Goal: Task Accomplishment & Management: Manage account settings

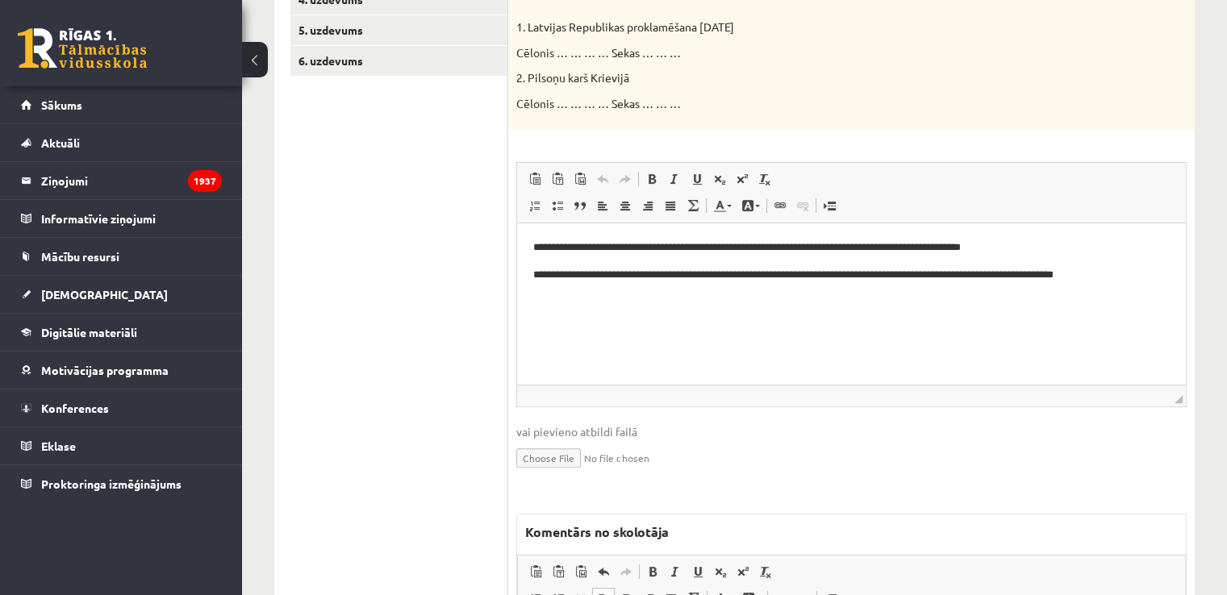
scroll to position [242, 0]
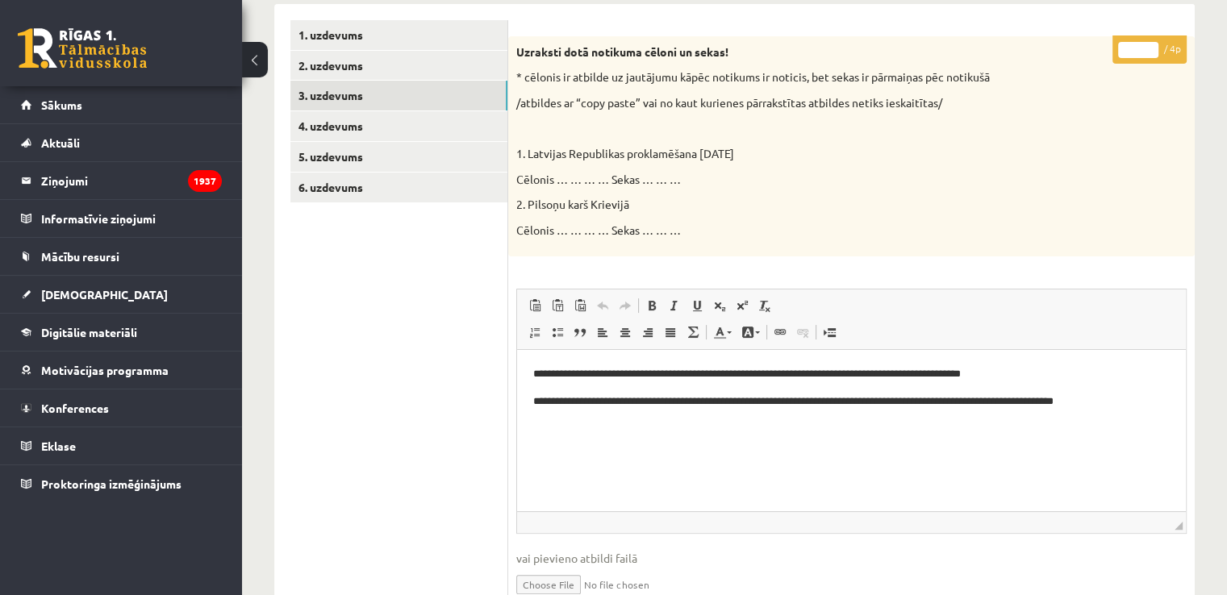
click at [1149, 43] on input "*" at bounding box center [1138, 50] width 40 height 16
type input "*"
click at [1149, 43] on input "*" at bounding box center [1138, 50] width 40 height 16
click at [460, 122] on link "4. uzdevums" at bounding box center [398, 126] width 217 height 30
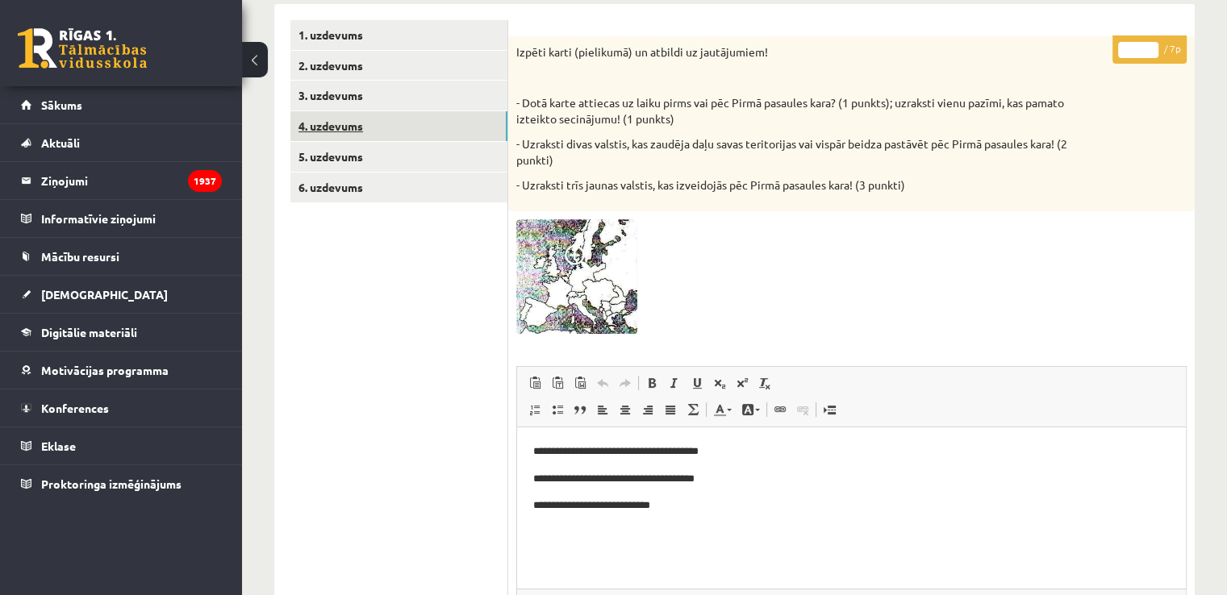
scroll to position [0, 0]
click at [1054, 248] on div at bounding box center [851, 276] width 670 height 115
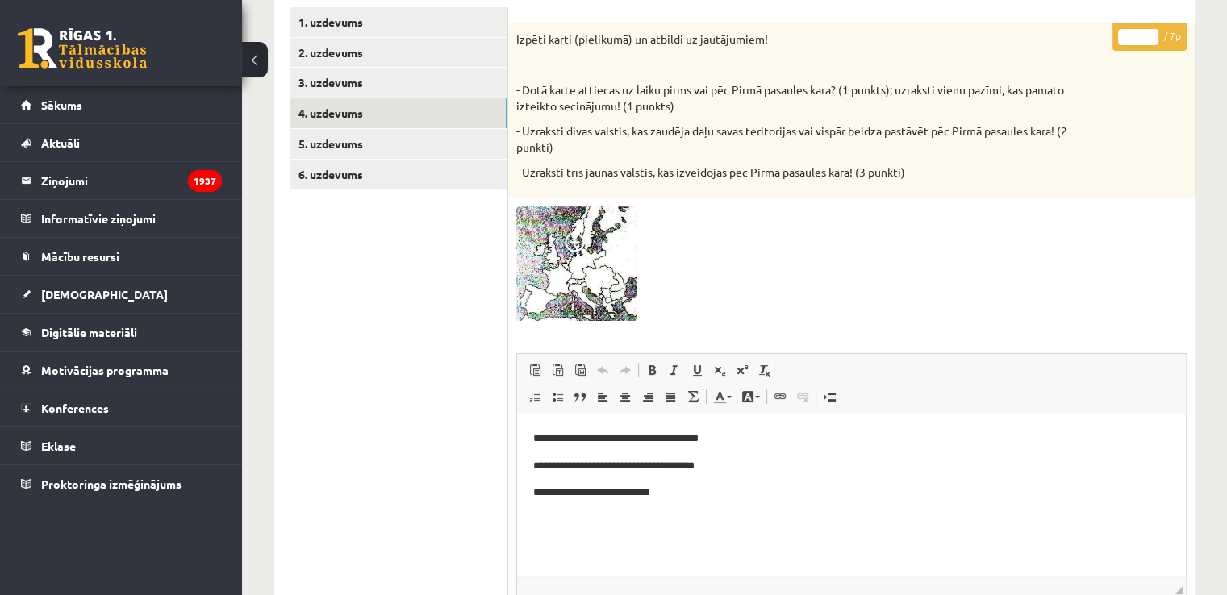
scroll to position [161, 0]
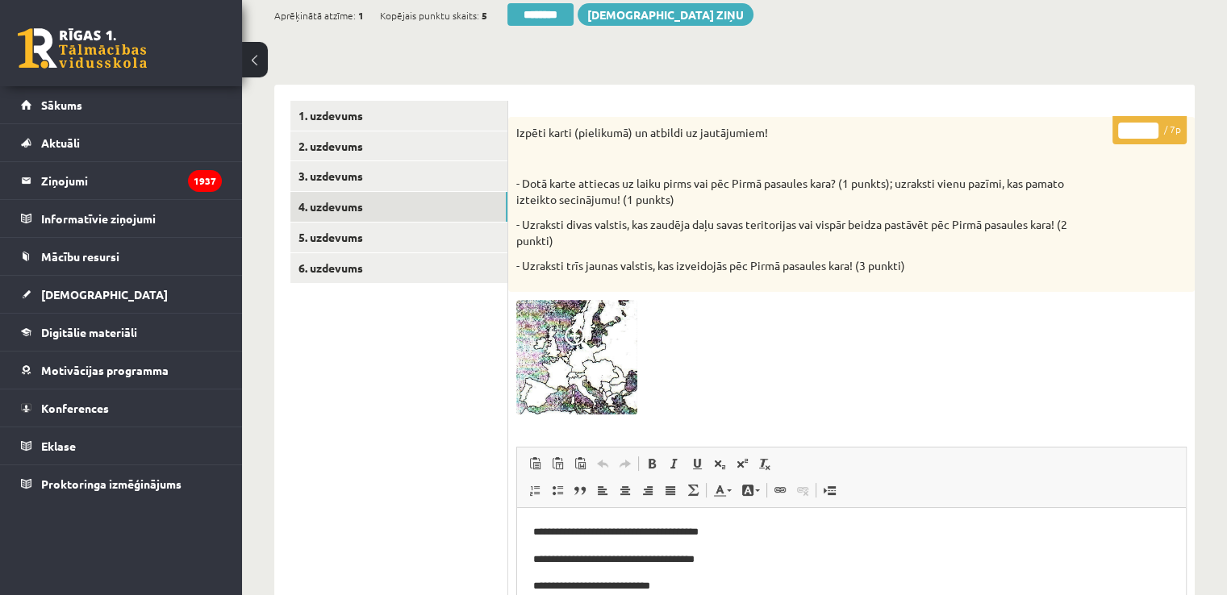
drag, startPoint x: 1148, startPoint y: 127, endPoint x: 1137, endPoint y: 131, distance: 12.3
type input "*"
click at [1148, 127] on input "*" at bounding box center [1138, 131] width 40 height 16
click at [485, 227] on link "5. uzdevums" at bounding box center [398, 238] width 217 height 30
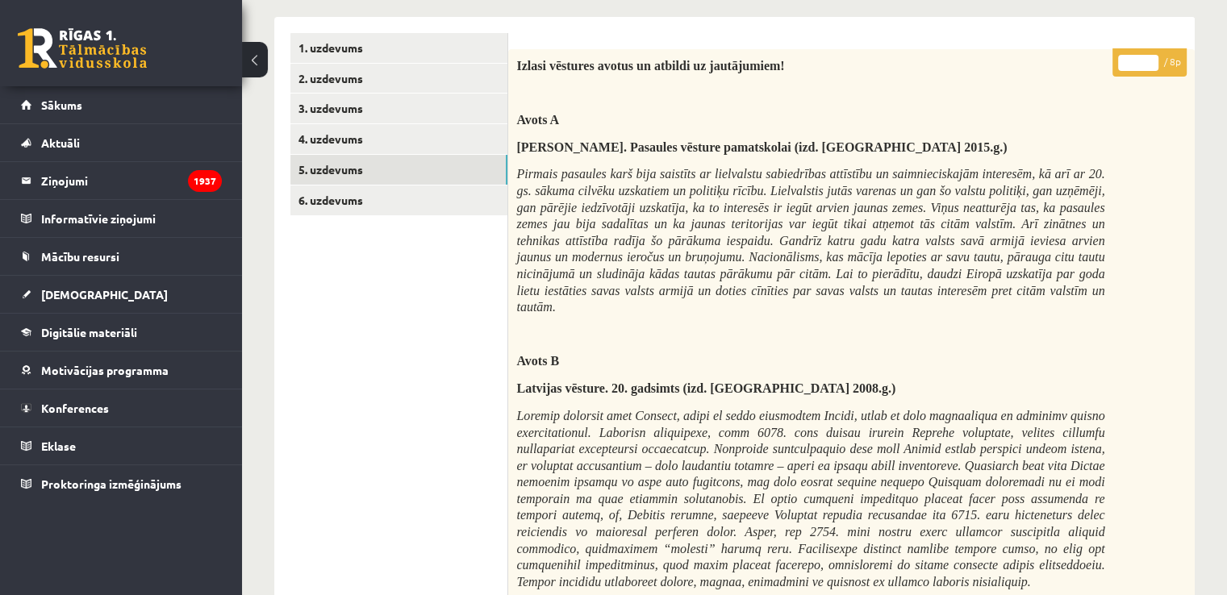
scroll to position [0, 0]
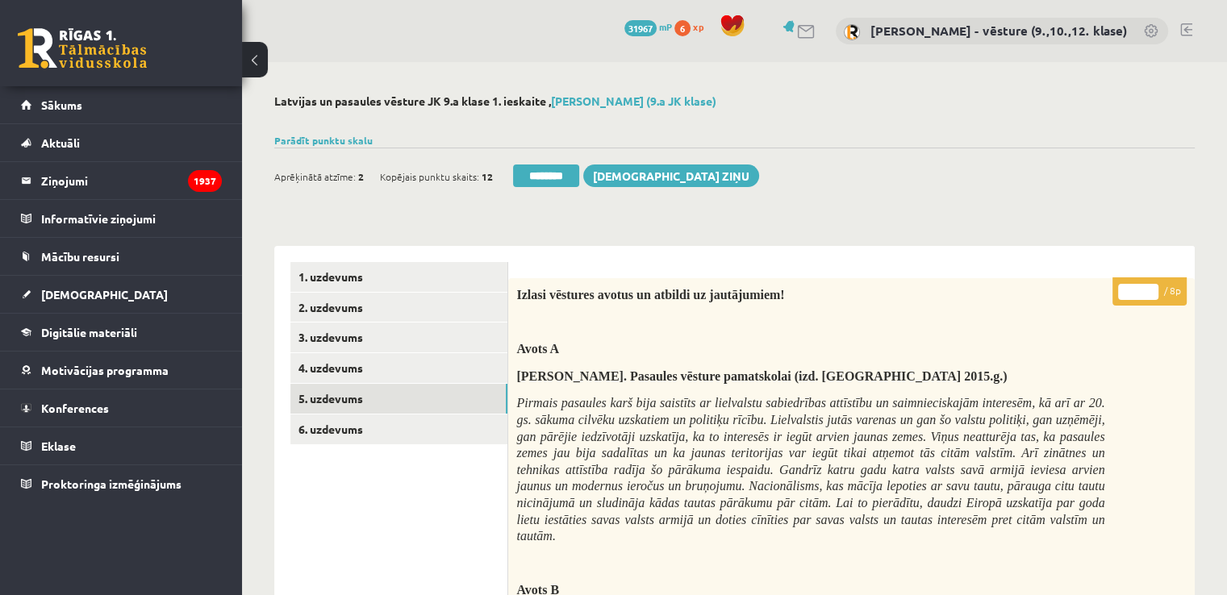
click at [1144, 291] on input "*" at bounding box center [1138, 292] width 40 height 16
click at [1142, 291] on input "*" at bounding box center [1138, 292] width 40 height 16
click at [1145, 287] on input "*" at bounding box center [1138, 292] width 40 height 16
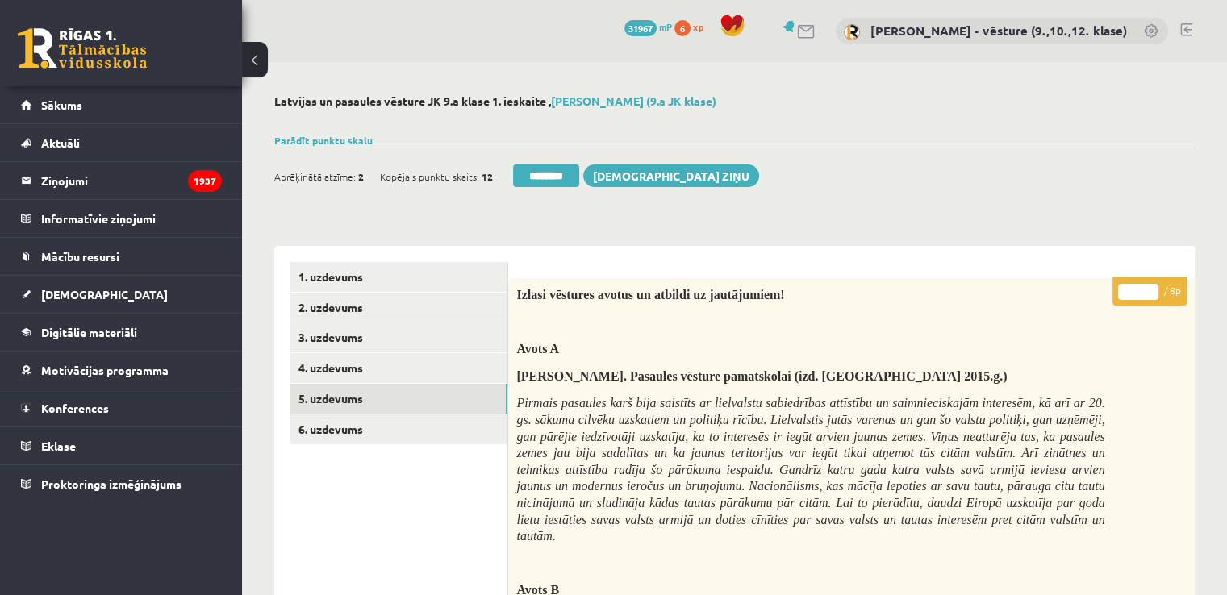
click at [1145, 287] on input "*" at bounding box center [1138, 292] width 40 height 16
click at [1146, 287] on input "*" at bounding box center [1138, 292] width 40 height 16
type input "*"
click at [1146, 287] on input "*" at bounding box center [1138, 292] width 40 height 16
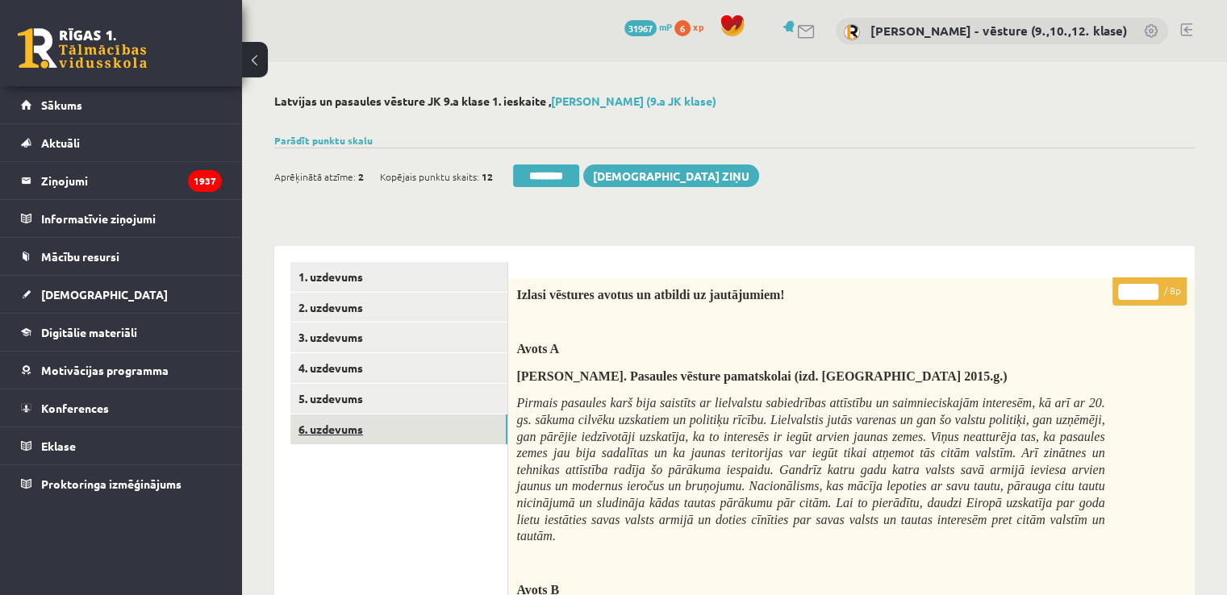
click at [487, 434] on link "6. uzdevums" at bounding box center [398, 430] width 217 height 30
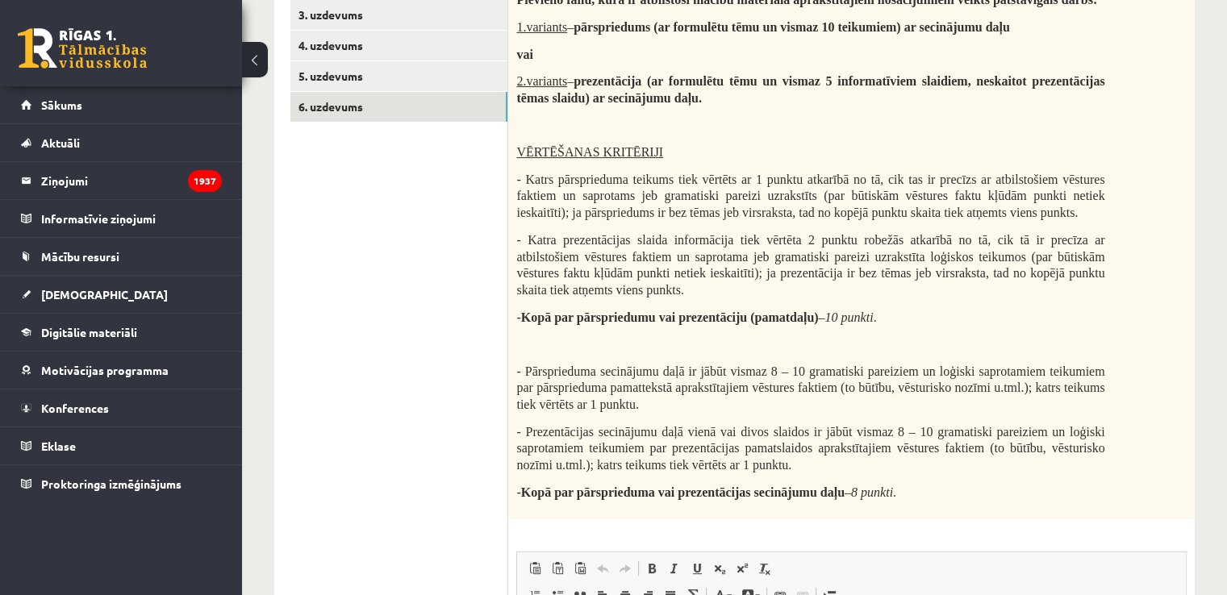
scroll to position [81, 0]
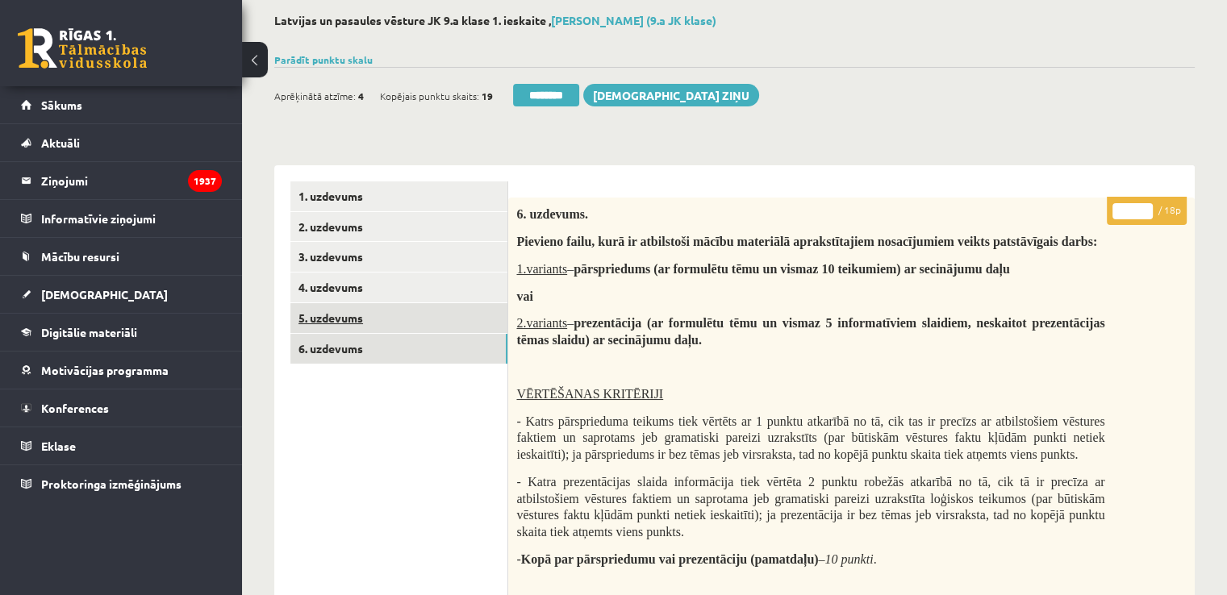
click at [416, 318] on link "5. uzdevums" at bounding box center [398, 318] width 217 height 30
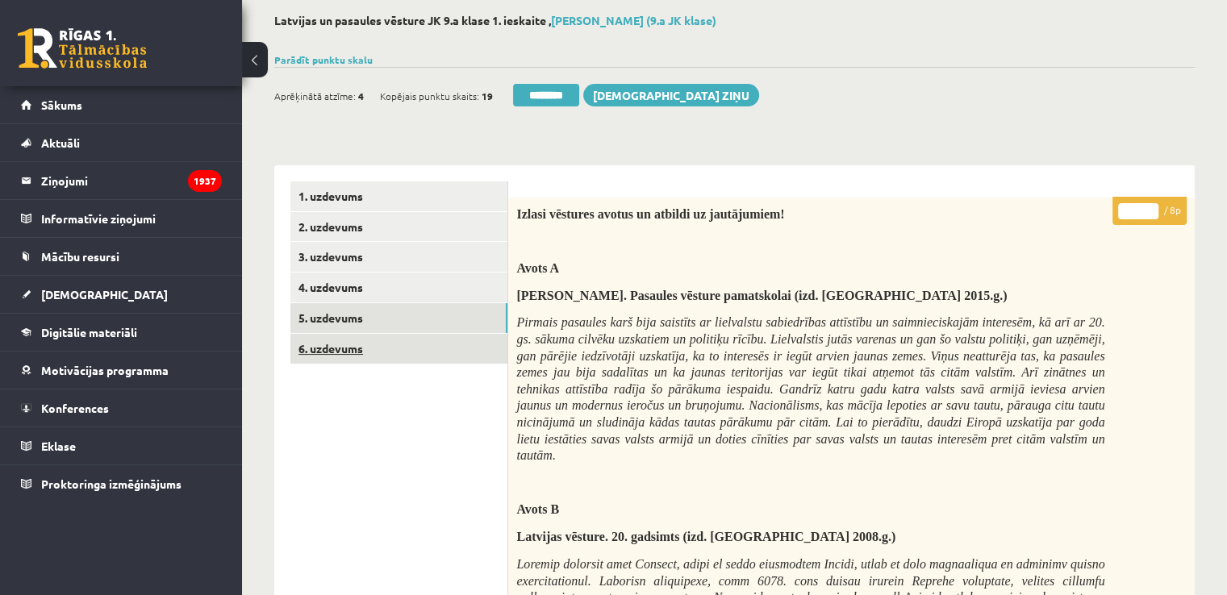
click at [442, 353] on link "6. uzdevums" at bounding box center [398, 349] width 217 height 30
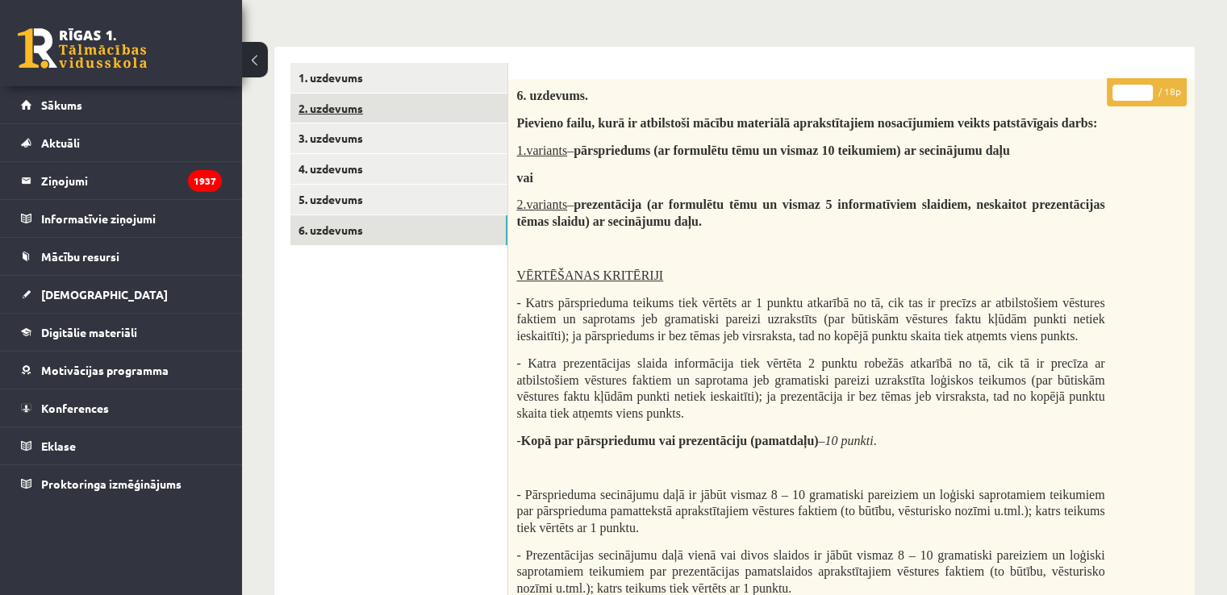
scroll to position [0, 0]
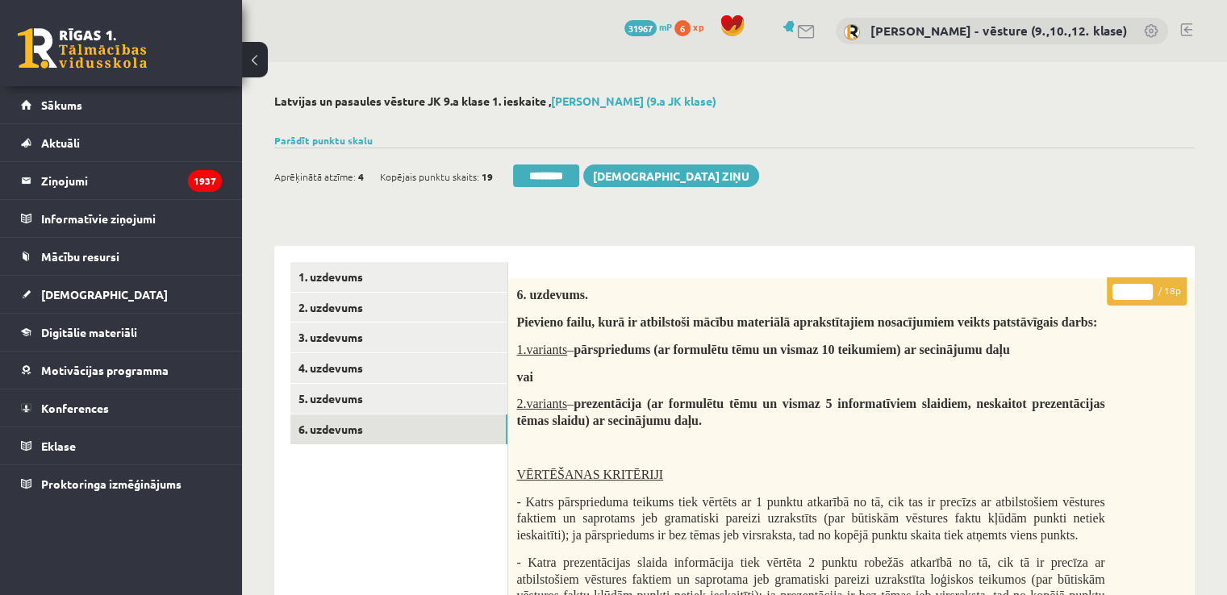
drag, startPoint x: 548, startPoint y: 181, endPoint x: 686, endPoint y: 84, distance: 168.9
click at [548, 180] on input "********" at bounding box center [546, 176] width 66 height 23
